Goal: Task Accomplishment & Management: Use online tool/utility

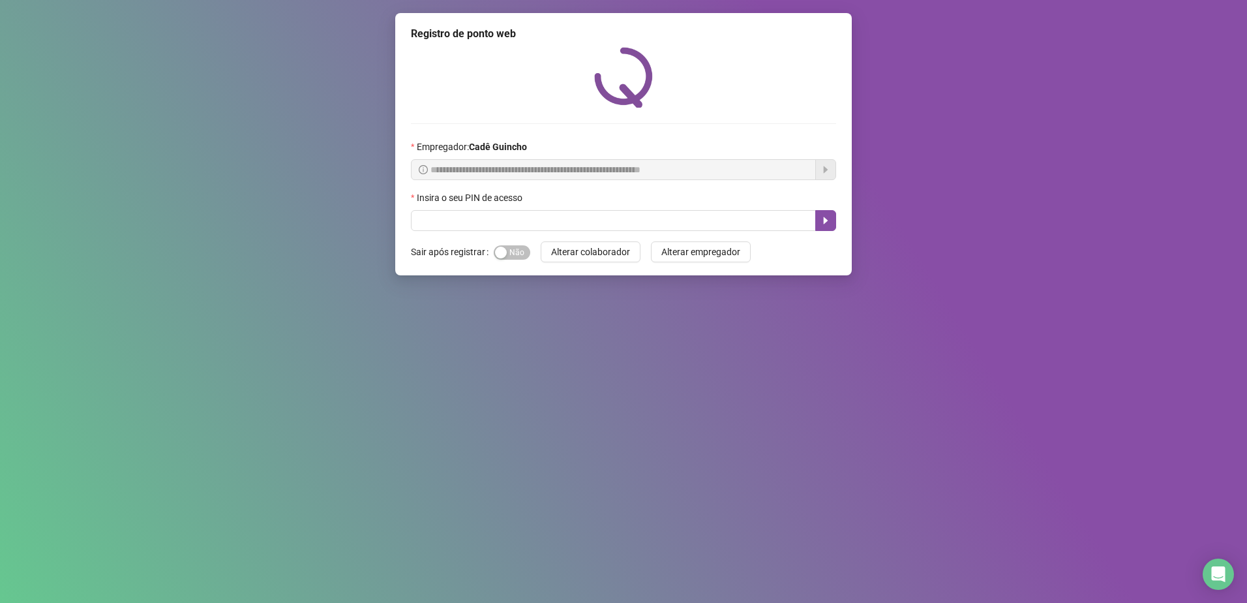
click at [535, 226] on input "text" at bounding box center [613, 220] width 405 height 21
type input "*****"
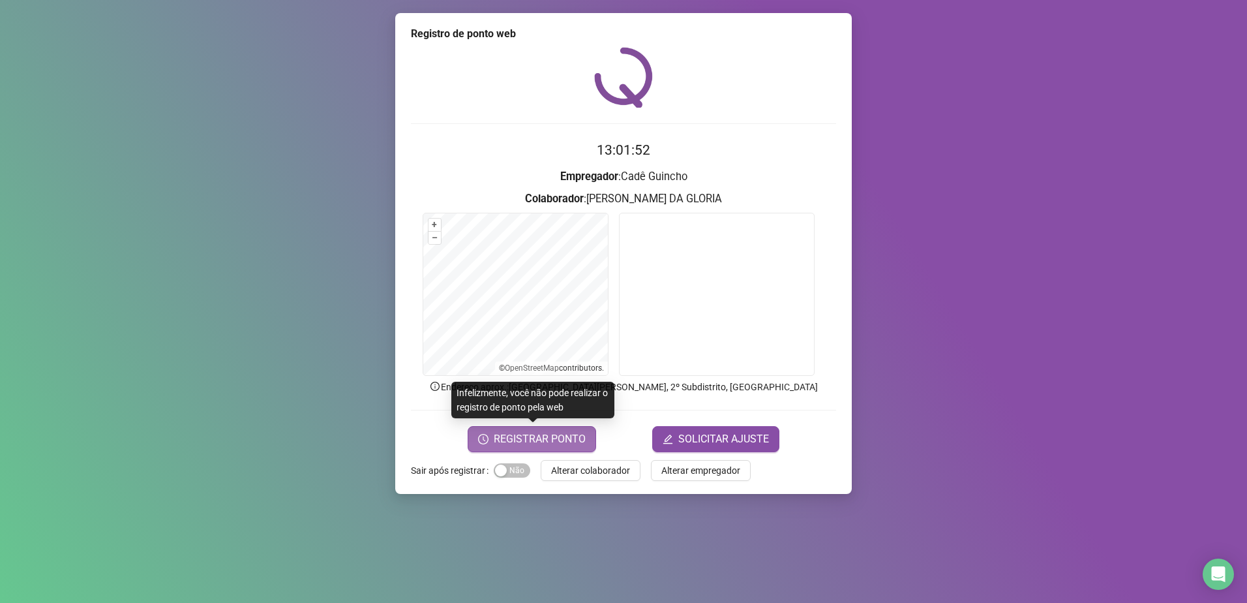
click at [541, 437] on span "REGISTRAR PONTO" at bounding box center [540, 439] width 92 height 16
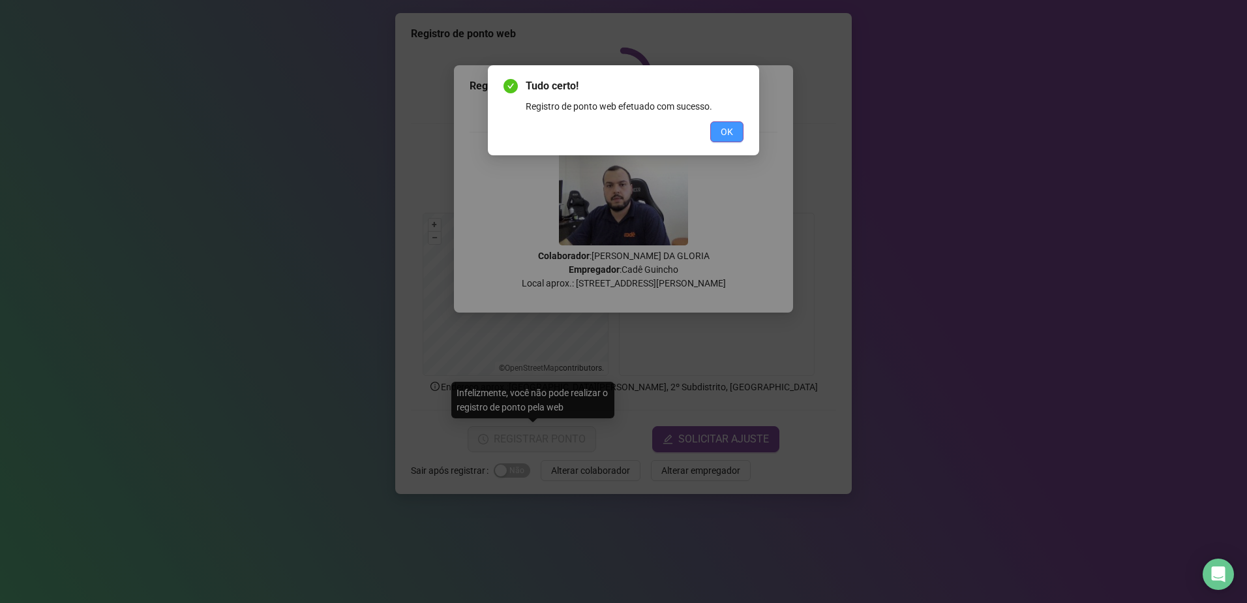
click at [720, 131] on button "OK" at bounding box center [726, 131] width 33 height 21
